Goal: Information Seeking & Learning: Compare options

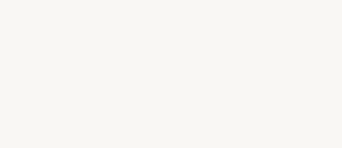
select select "BR"
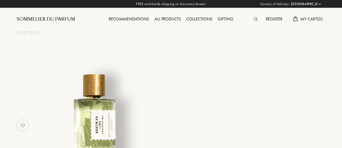
select select "BR"
select select "3"
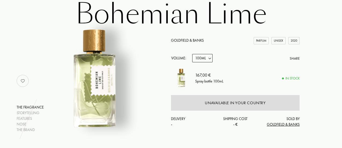
scroll to position [27, 0]
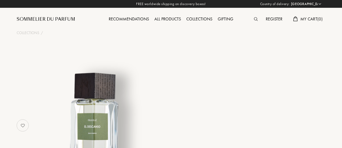
select select "BR"
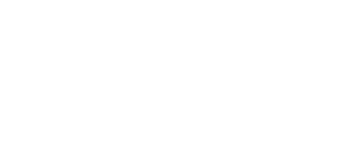
select select "BR"
